Goal: Information Seeking & Learning: Check status

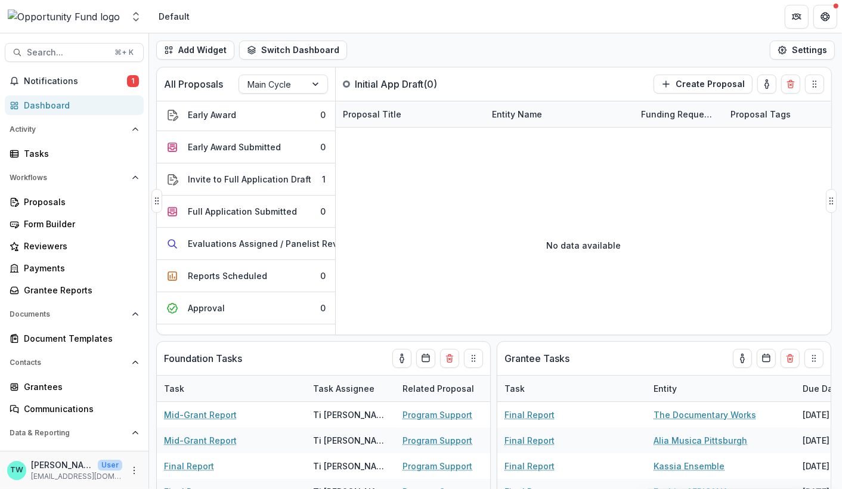
scroll to position [159, 0]
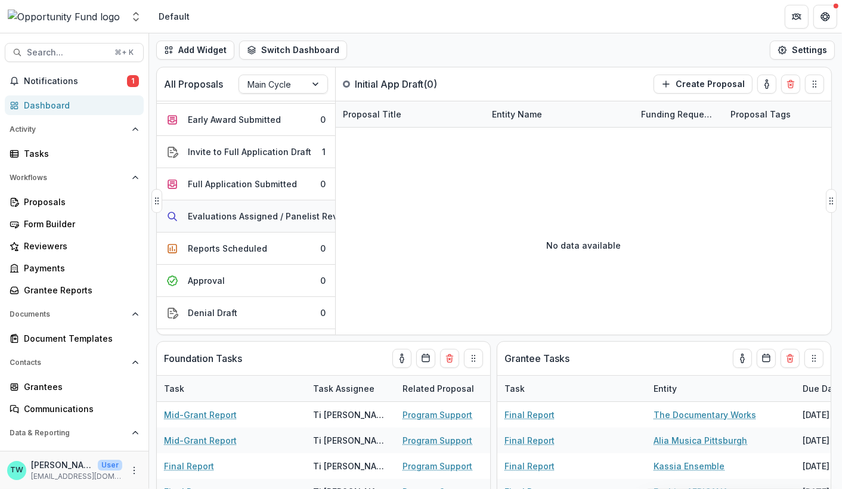
click at [259, 217] on div "Evaluations Assigned / Panelist Review" at bounding box center [270, 216] width 165 height 13
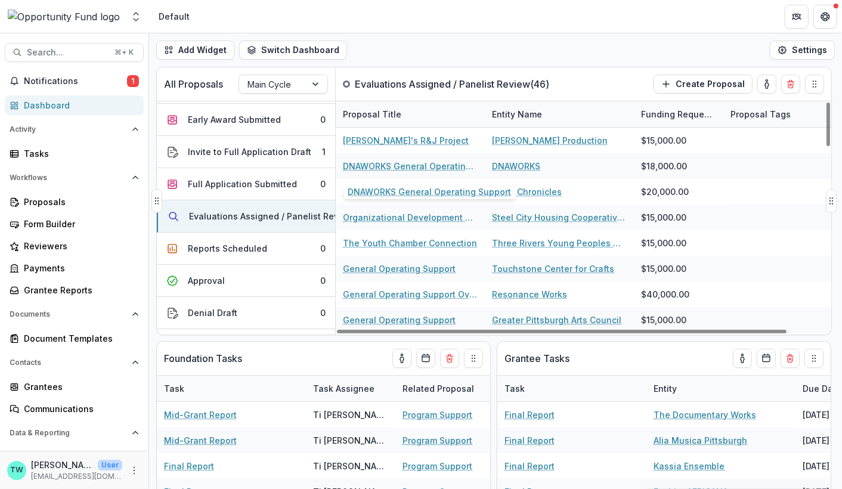
click at [542, 113] on div "Entity Name" at bounding box center [517, 114] width 64 height 13
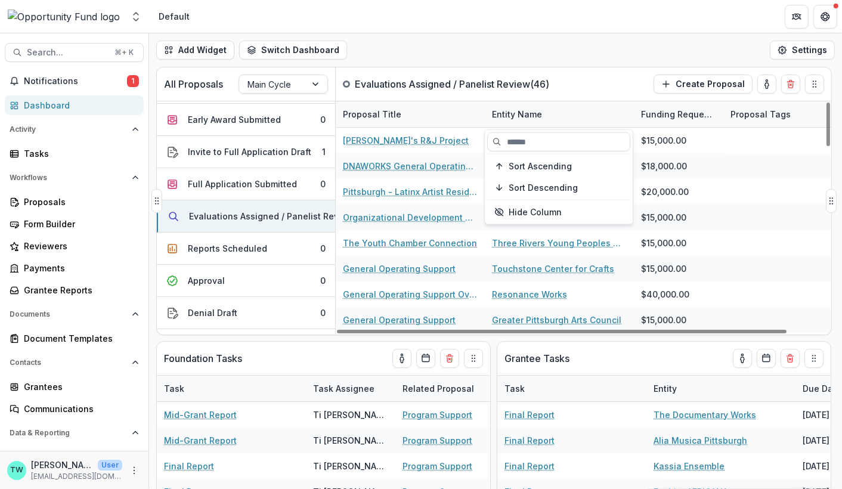
click at [527, 112] on div "Entity Name" at bounding box center [517, 114] width 64 height 13
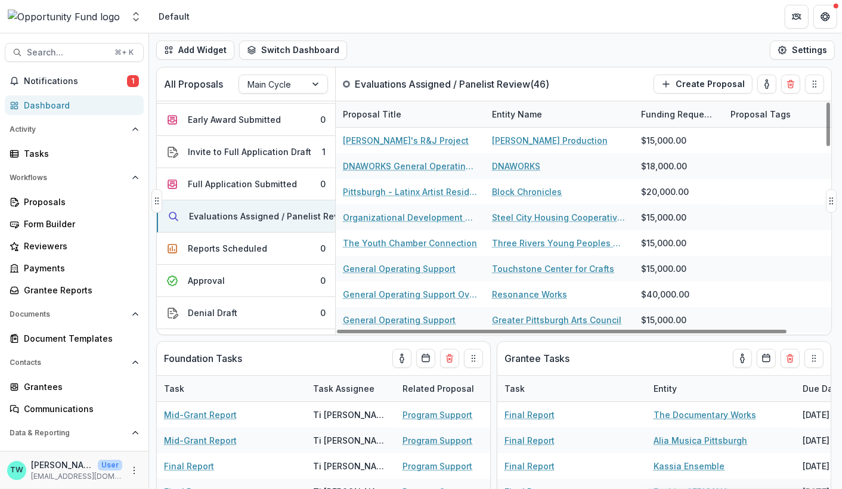
click at [533, 113] on div "Entity Name" at bounding box center [517, 114] width 64 height 13
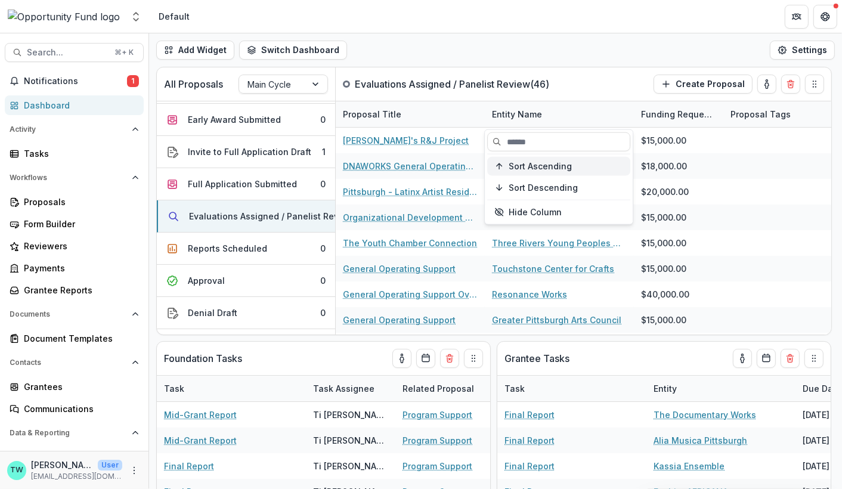
click at [534, 163] on span "Sort Ascending" at bounding box center [540, 166] width 63 height 10
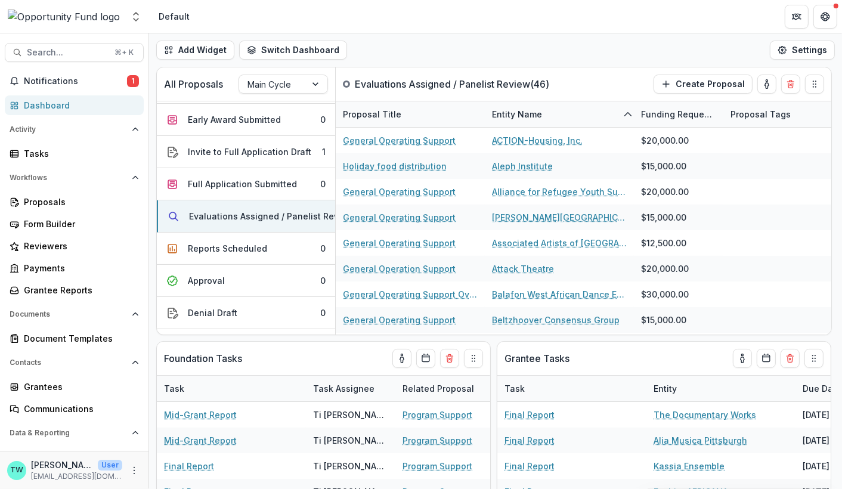
click at [561, 44] on div "Add Widget Switch Dashboard Default New Dashboard Settings" at bounding box center [495, 49] width 693 height 33
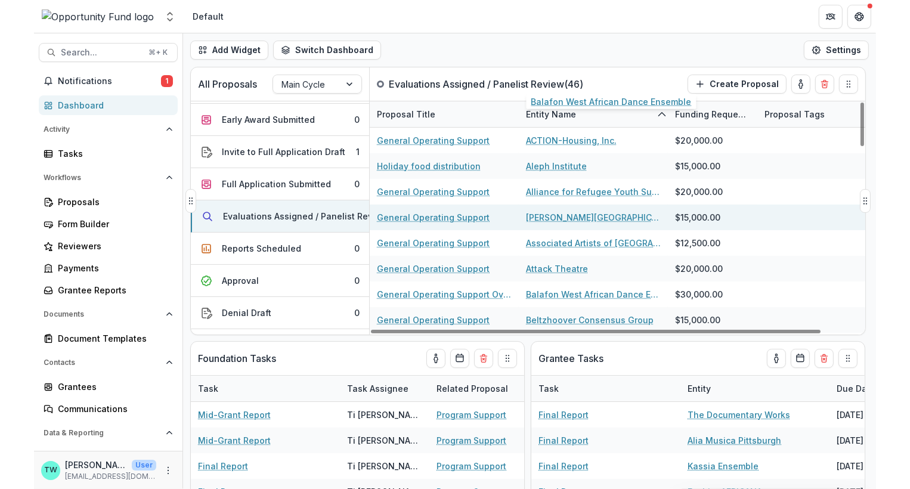
scroll to position [218, 0]
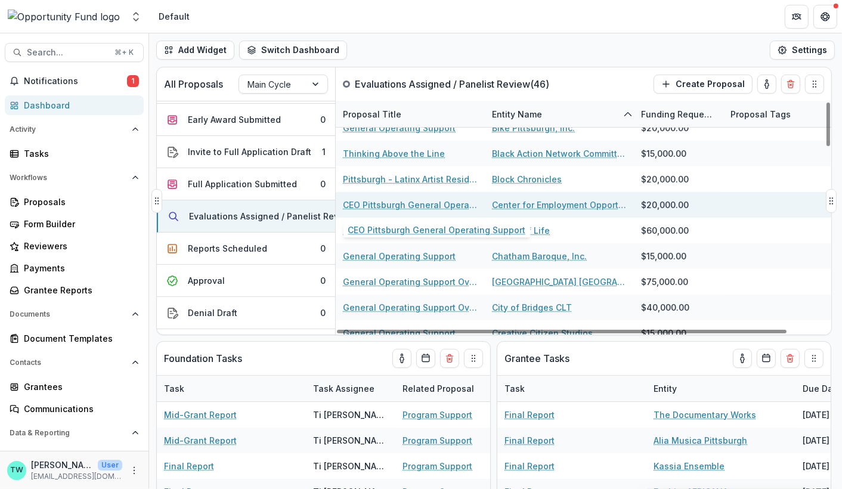
click at [418, 203] on link "CEO Pittsburgh General Operating Support" at bounding box center [410, 205] width 135 height 13
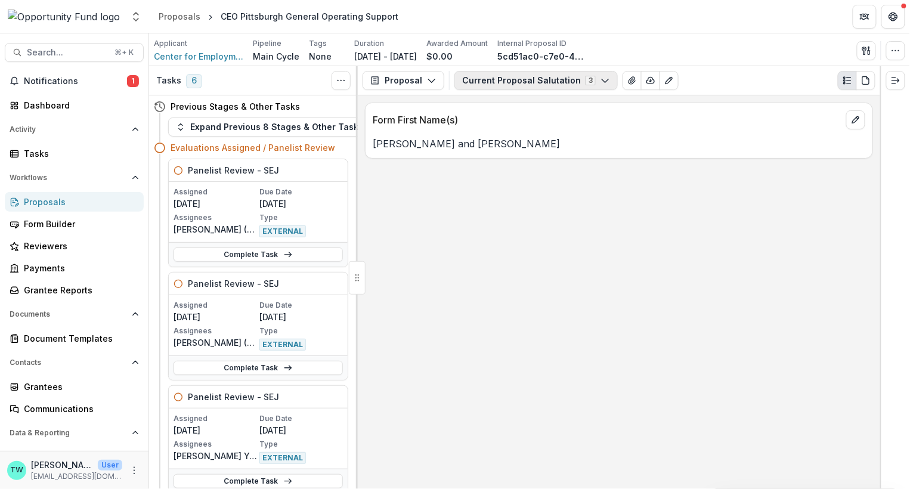
click at [528, 79] on button "Current Proposal Salutation 3" at bounding box center [536, 80] width 163 height 19
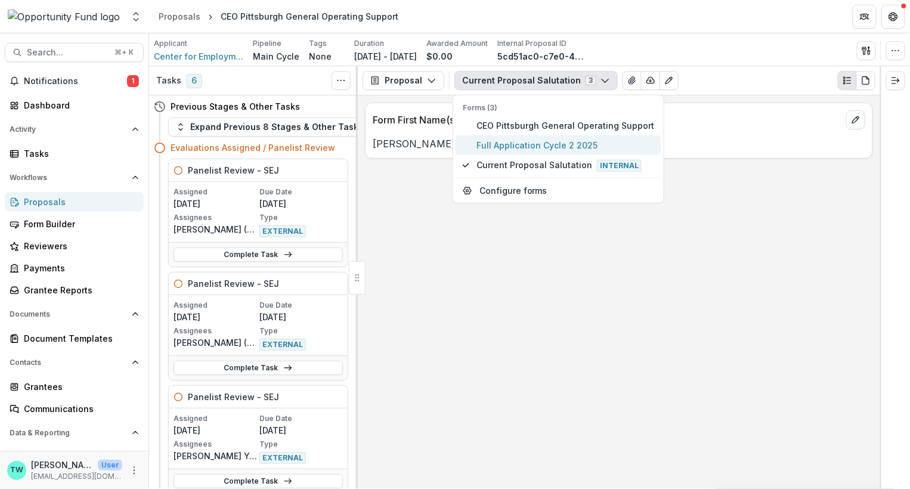
click at [525, 147] on span "Full Application Cycle 2 2025" at bounding box center [566, 145] width 178 height 13
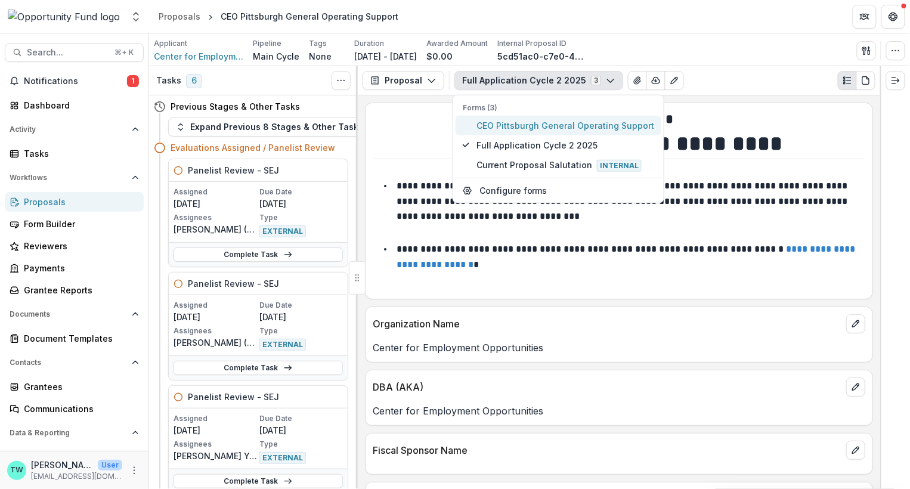
click at [515, 123] on span "CEO Pittsburgh General Operating Support" at bounding box center [566, 125] width 178 height 13
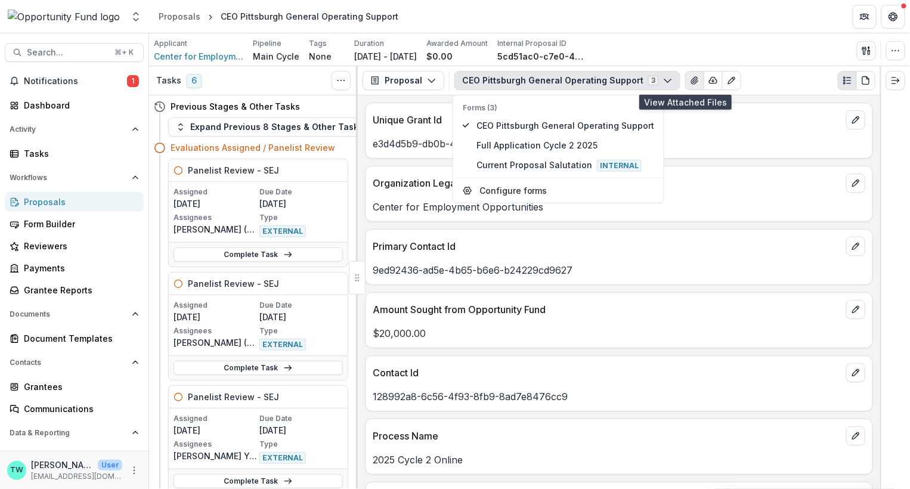
click at [691, 84] on icon "View Attached Files" at bounding box center [694, 80] width 7 height 7
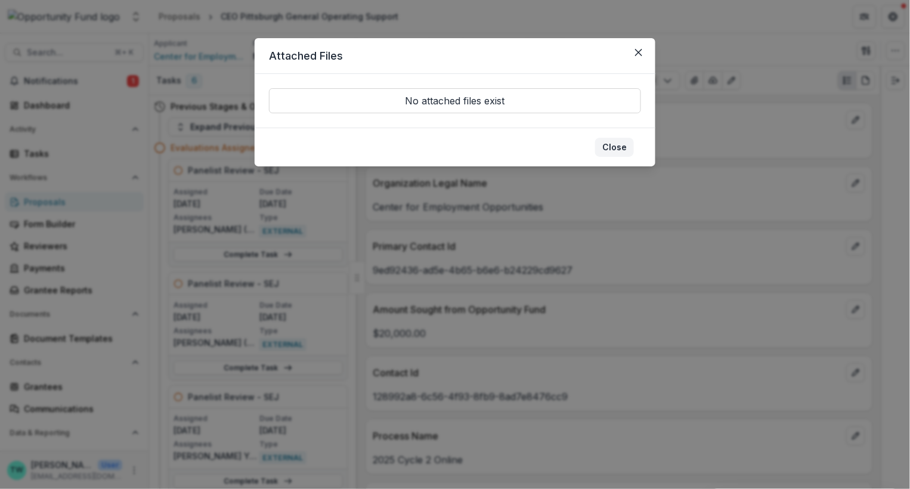
click at [622, 145] on button "Close" at bounding box center [614, 147] width 39 height 19
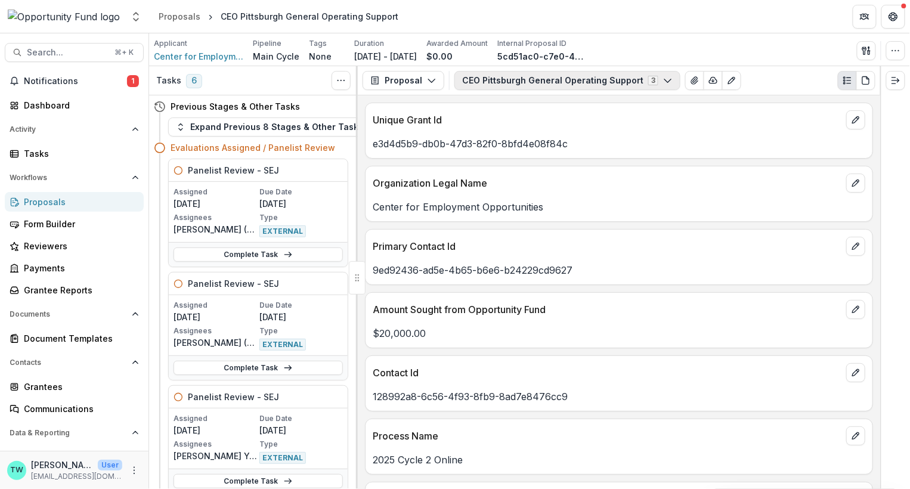
click at [589, 80] on button "CEO Pittsburgh General Operating Support 3" at bounding box center [568, 80] width 226 height 19
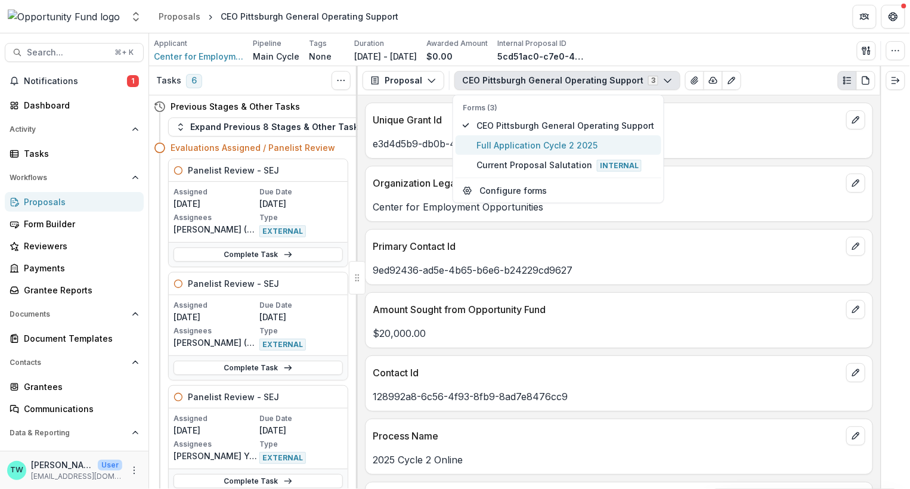
click at [563, 147] on span "Full Application Cycle 2 2025" at bounding box center [566, 145] width 178 height 13
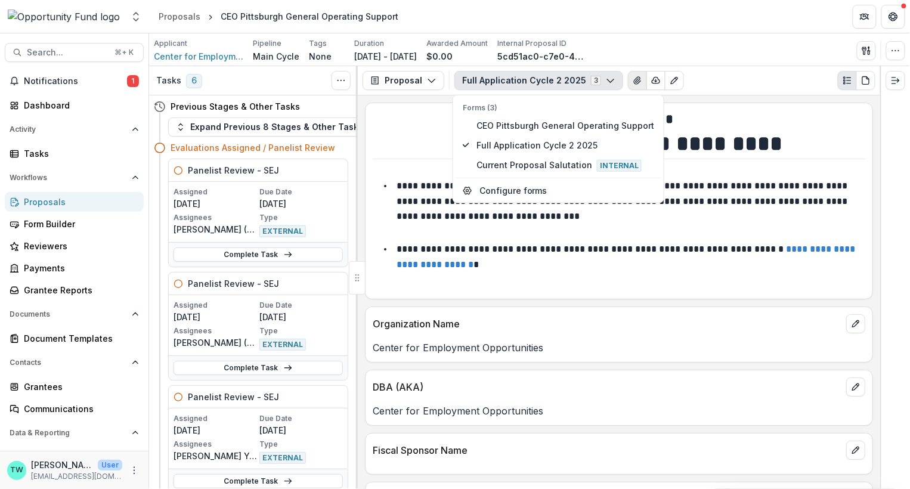
click at [634, 81] on icon "View Attached Files" at bounding box center [637, 80] width 7 height 7
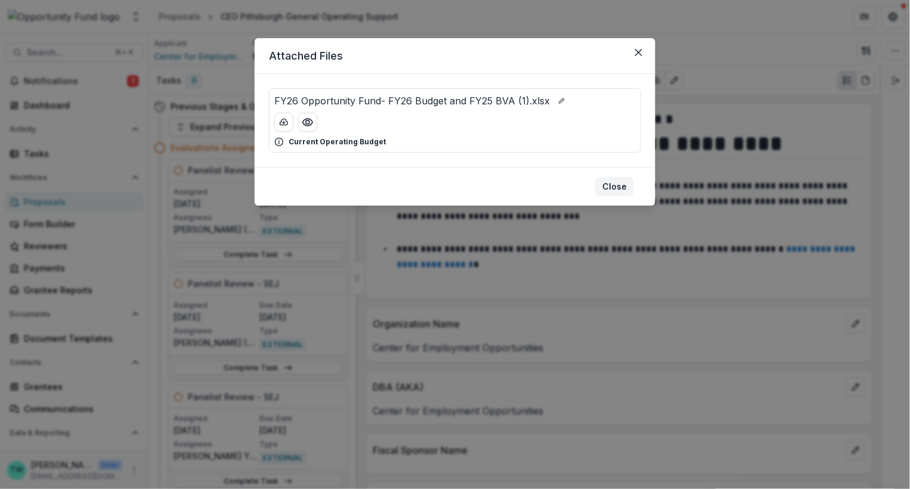
click at [617, 189] on button "Close" at bounding box center [614, 186] width 39 height 19
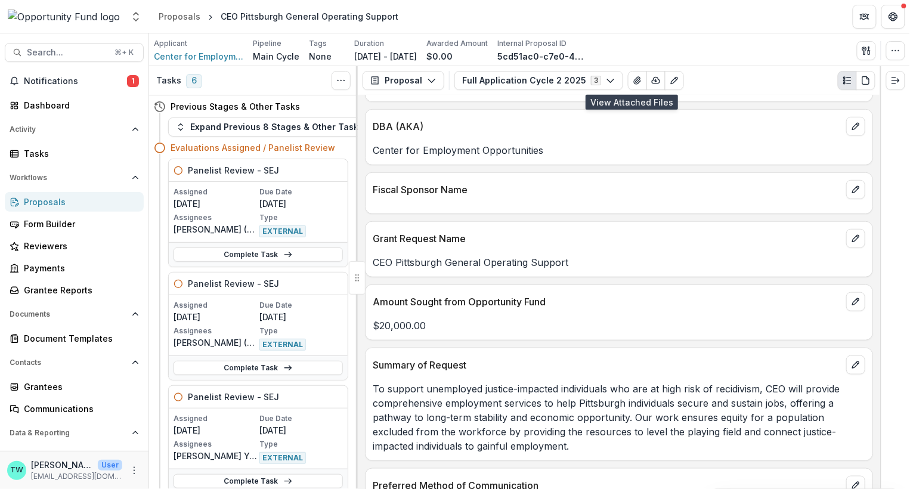
scroll to position [251, 0]
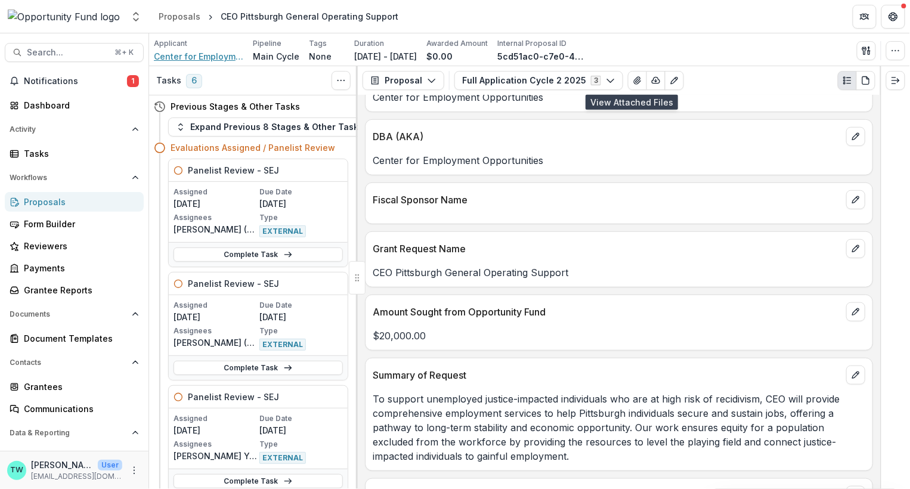
click at [223, 57] on span "Center for Employment Opportunities" at bounding box center [198, 56] width 89 height 13
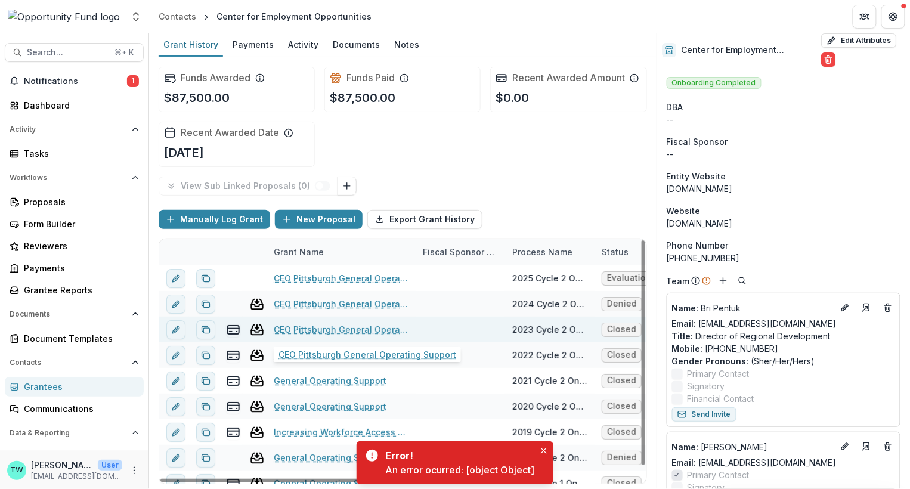
click at [325, 327] on link "CEO Pittsburgh General Operating Support" at bounding box center [341, 329] width 135 height 13
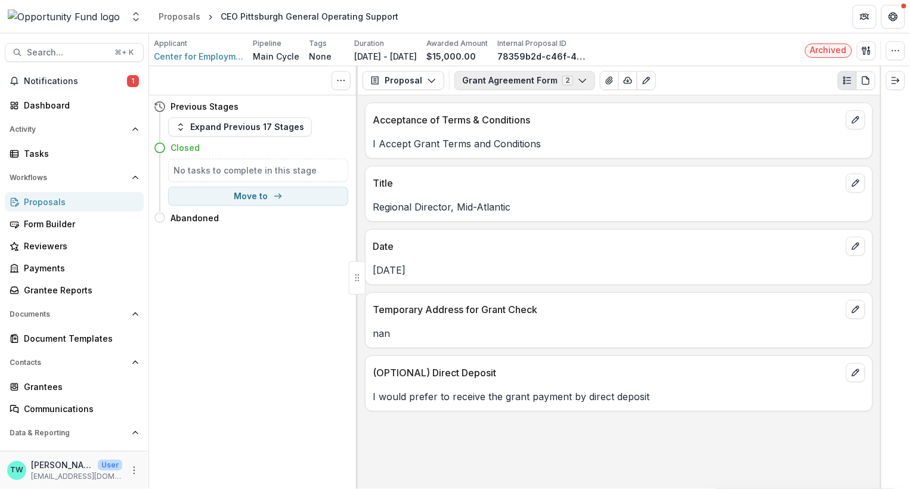
click at [539, 82] on button "Grant Agreement Form 2" at bounding box center [525, 80] width 141 height 19
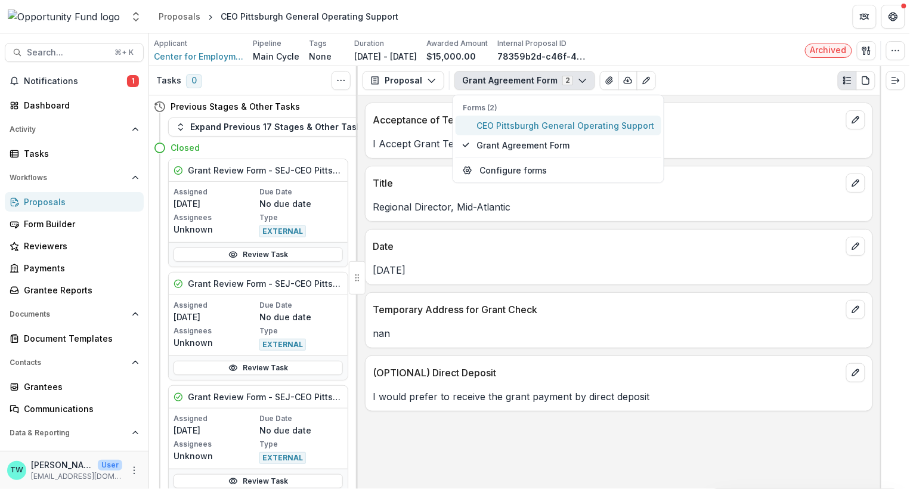
click at [532, 125] on span "CEO Pittsburgh General Operating Support" at bounding box center [566, 125] width 178 height 13
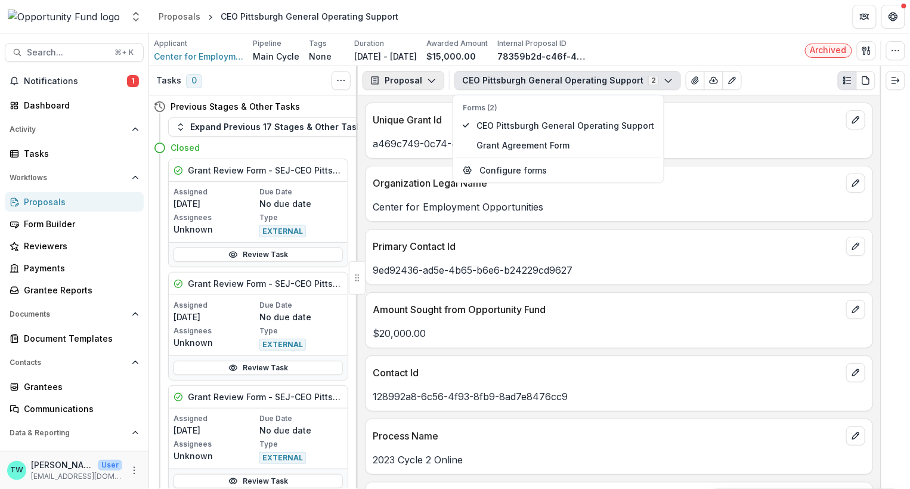
click at [404, 79] on button "Proposal" at bounding box center [404, 80] width 82 height 19
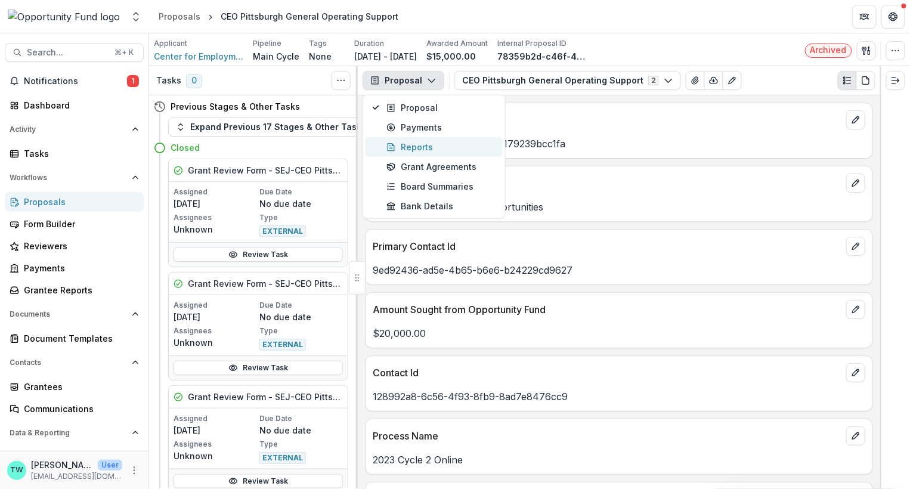
click at [410, 143] on div "Reports" at bounding box center [441, 147] width 109 height 13
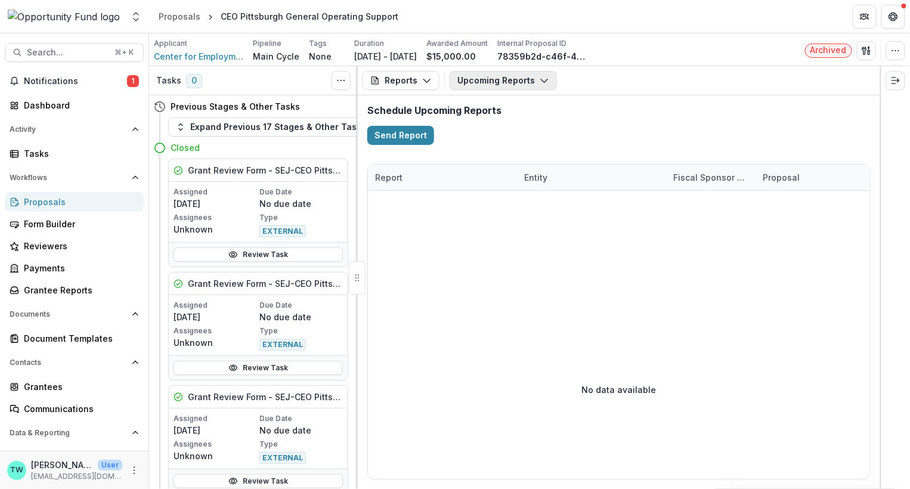
click at [515, 82] on button "Upcoming Reports" at bounding box center [503, 80] width 107 height 19
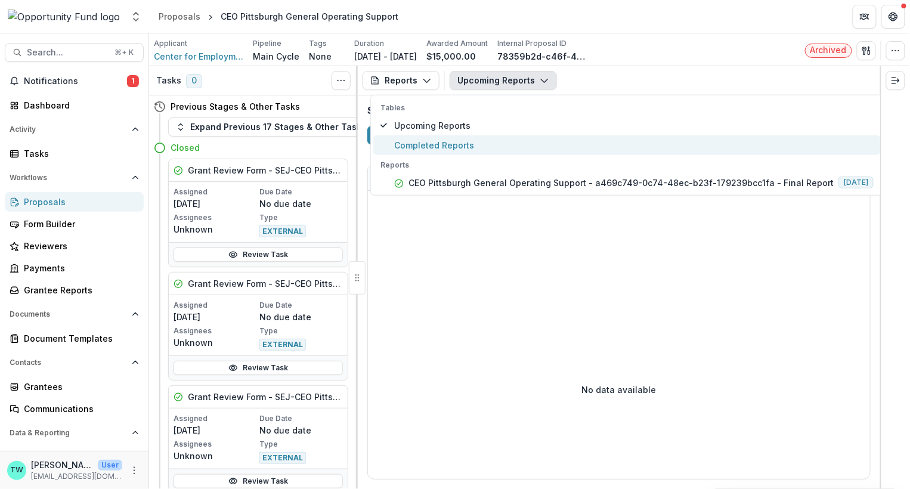
click at [459, 144] on span "Completed Reports" at bounding box center [634, 145] width 480 height 13
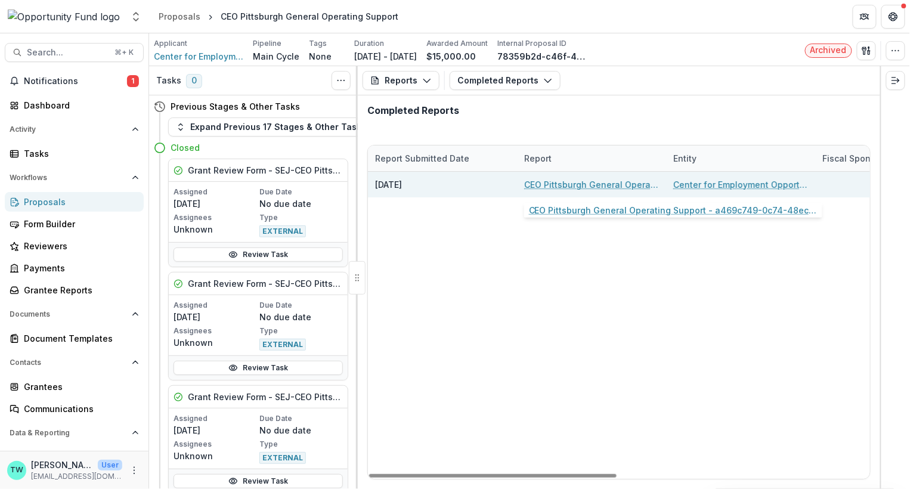
click at [580, 184] on link "CEO Pittsburgh General Operating Support - a469c749-0c74-48ec-b23f-179239bcc1fa…" at bounding box center [591, 184] width 135 height 13
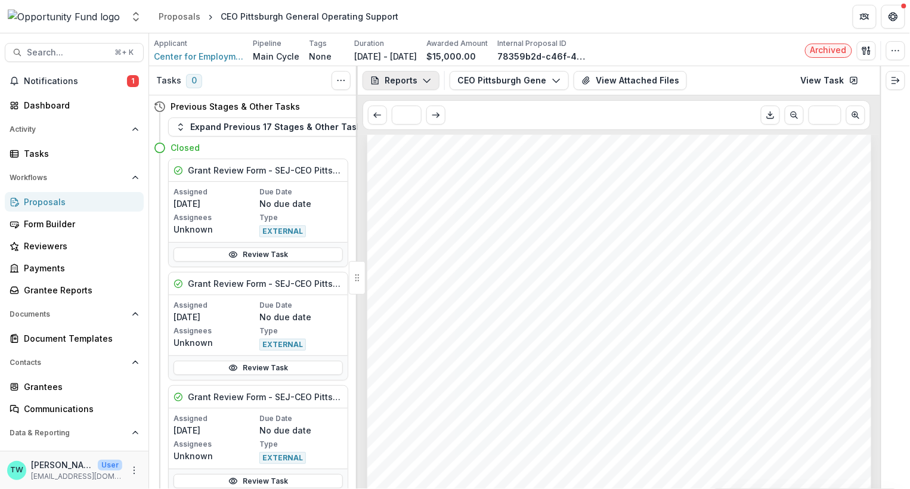
scroll to position [3667, 0]
click at [426, 83] on icon "button" at bounding box center [427, 81] width 10 height 10
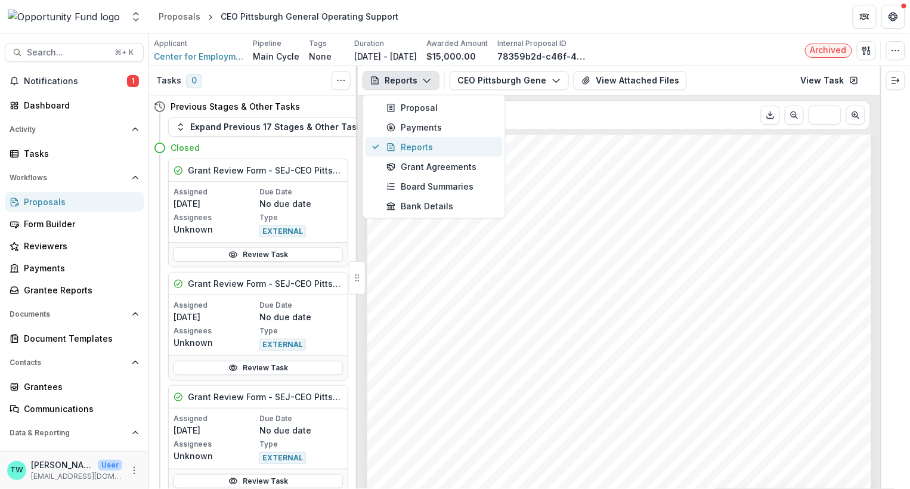
click at [417, 148] on div "Reports" at bounding box center [441, 147] width 109 height 13
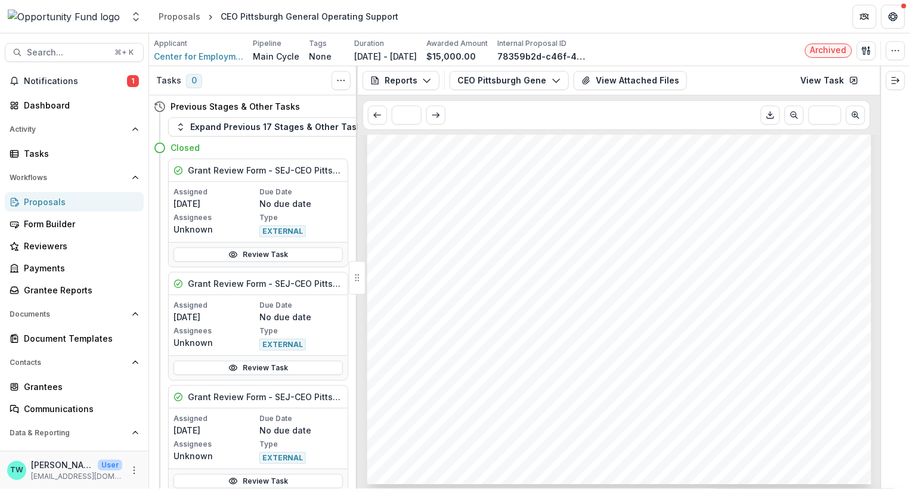
scroll to position [11152, 0]
click at [628, 85] on button "View Attached Files" at bounding box center [630, 80] width 113 height 19
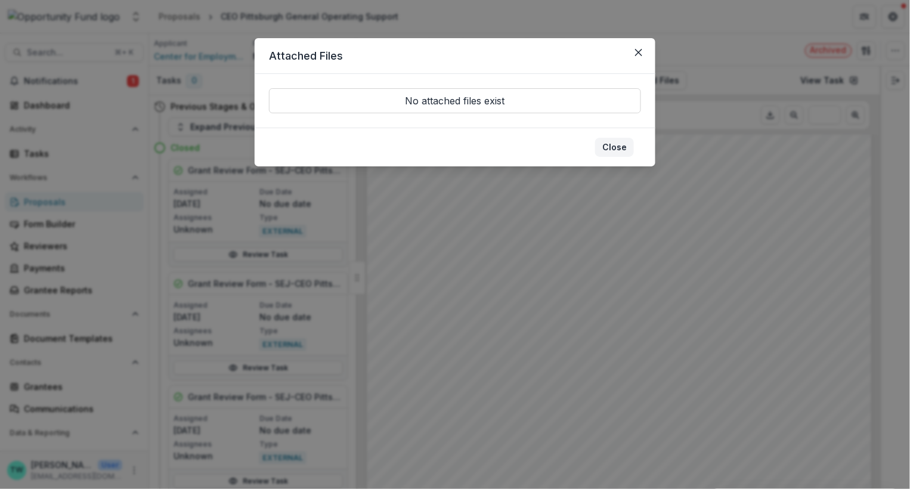
click at [615, 150] on button "Close" at bounding box center [614, 147] width 39 height 19
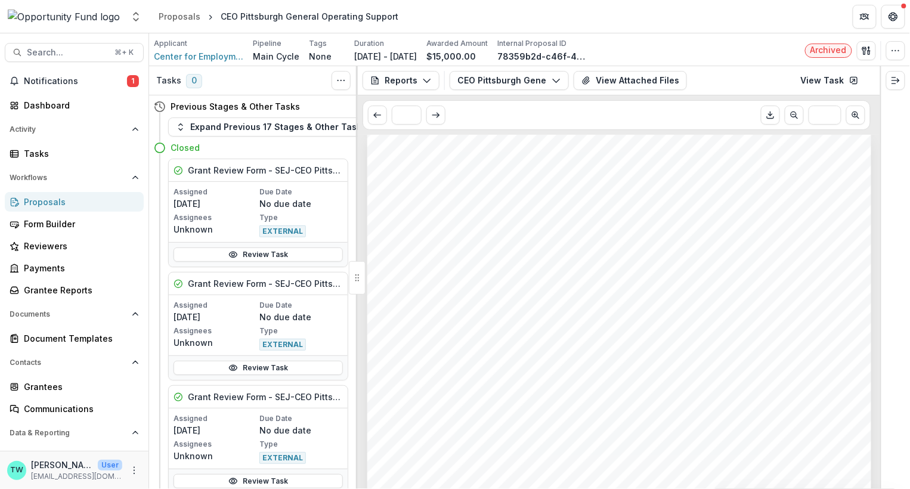
scroll to position [4334, 0]
drag, startPoint x: 752, startPoint y: 446, endPoint x: 398, endPoint y: 353, distance: 366.3
click at [398, 353] on div "Self-Reflection Referring to your previous application, where did your project/…" at bounding box center [619, 477] width 504 height 713
click at [401, 351] on div "Self-Reflection Referring to your previous application, where did your project/…" at bounding box center [619, 477] width 504 height 713
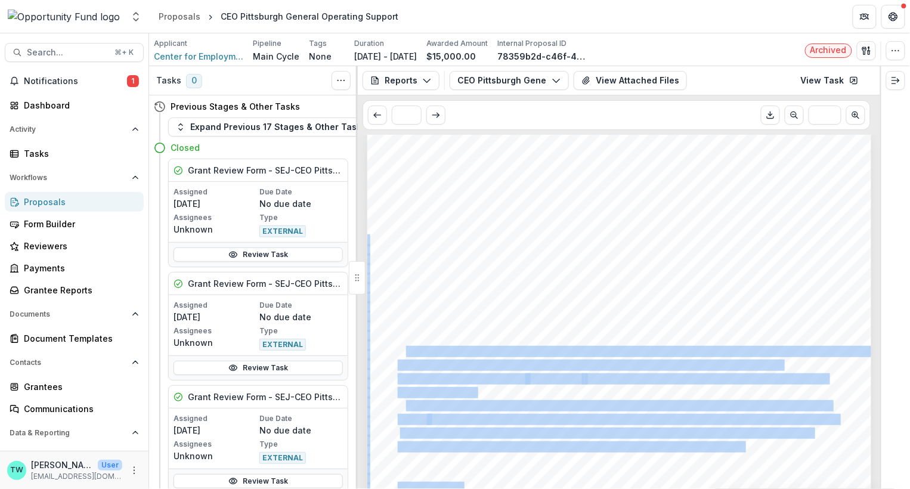
drag, startPoint x: 406, startPoint y: 350, endPoint x: 632, endPoint y: 406, distance: 232.9
click at [755, 450] on div "Self-Reflection Referring to your previous application, where did your project/…" at bounding box center [619, 477] width 504 height 713
copy div "Lore 85 ipsu-dolo, sitametco adi elitseddoe tempori utlabor etd magnaali eni ad…"
